Goal: Find contact information: Find contact information

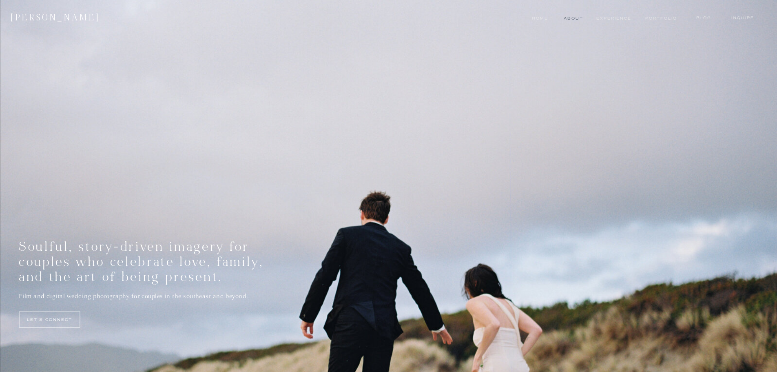
click at [573, 19] on nav "About" at bounding box center [573, 18] width 18 height 7
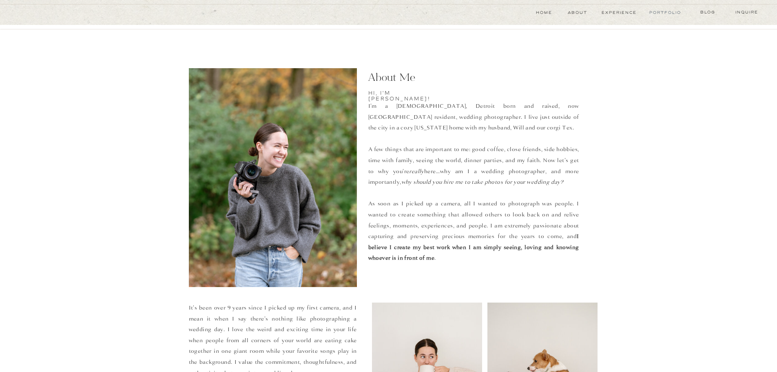
click at [675, 16] on nav "Portfolio" at bounding box center [664, 12] width 31 height 7
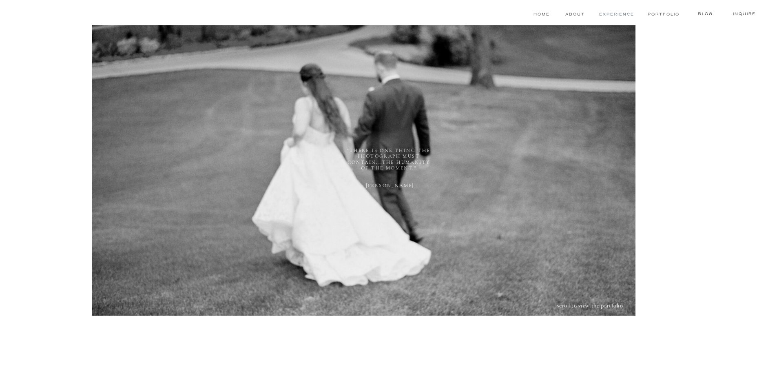
click at [622, 13] on nav "experience" at bounding box center [616, 14] width 36 height 7
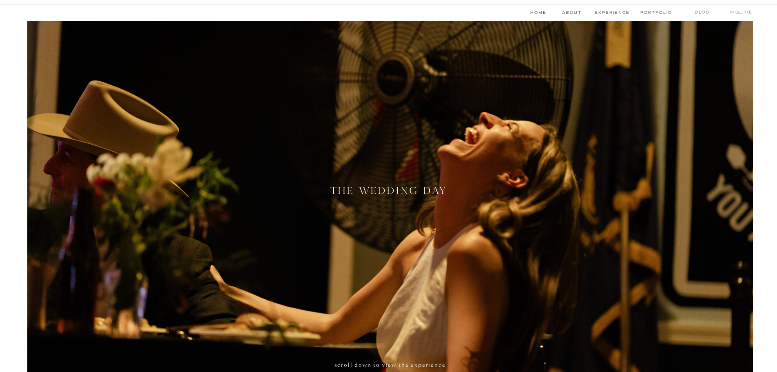
click at [744, 10] on nav "Inquire" at bounding box center [741, 12] width 29 height 7
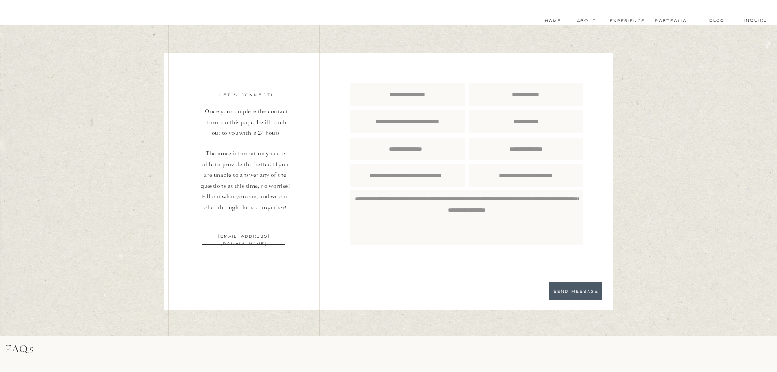
click at [267, 240] on div at bounding box center [243, 236] width 83 height 16
click at [261, 236] on p "[EMAIL_ADDRESS][DOMAIN_NAME]" at bounding box center [244, 236] width 94 height 7
